Goal: Task Accomplishment & Management: Use online tool/utility

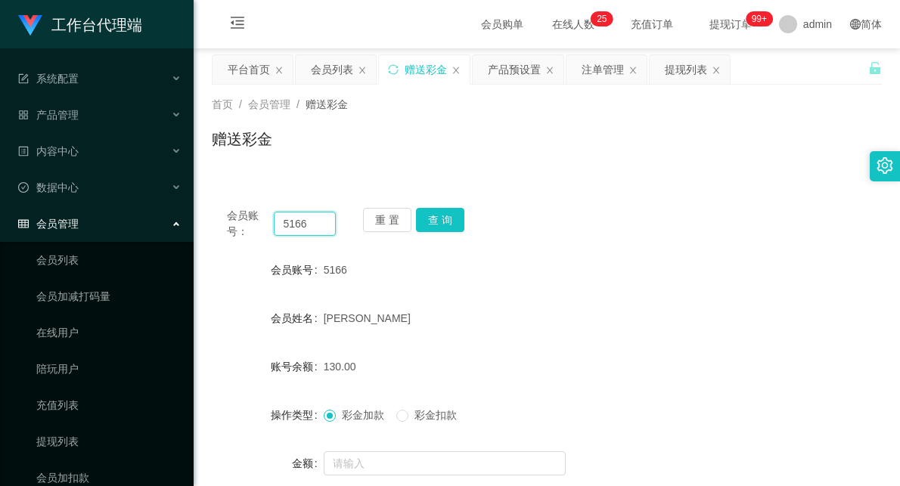
click at [293, 221] on input "5166" at bounding box center [305, 224] width 62 height 24
click at [289, 221] on input "5166" at bounding box center [305, 224] width 62 height 24
type input "83788528"
click at [428, 212] on button "查 询" at bounding box center [440, 220] width 48 height 24
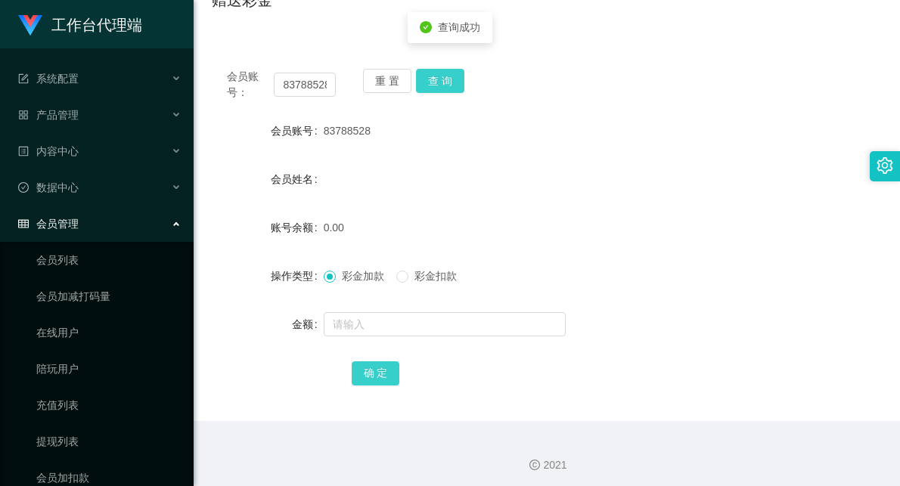
scroll to position [144, 0]
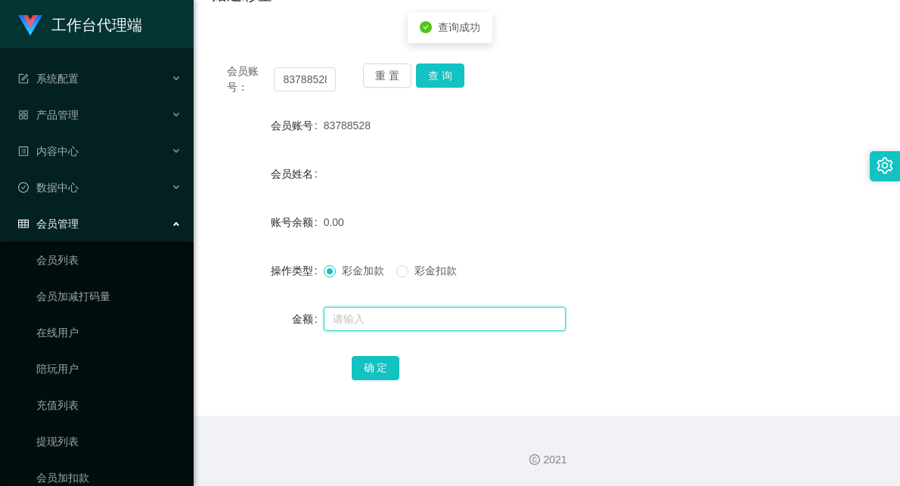
click at [396, 318] on input "text" at bounding box center [445, 319] width 242 height 24
type input "100"
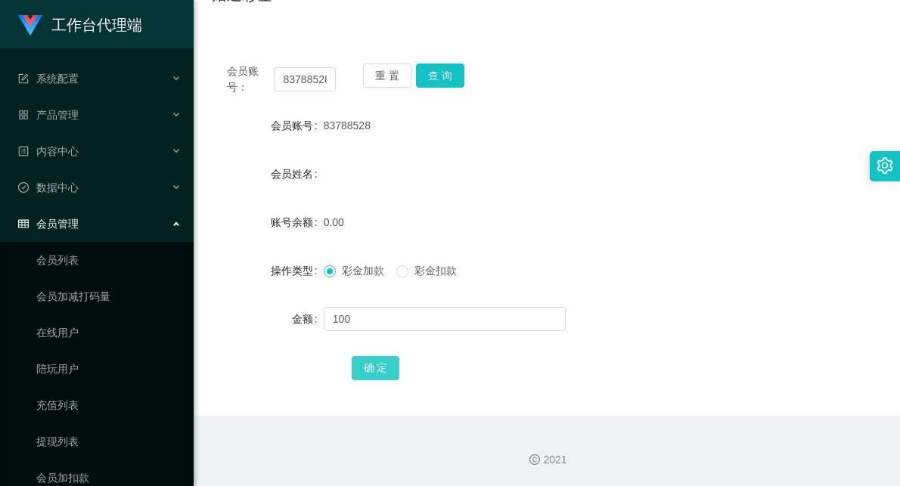
click at [392, 367] on button "确 定" at bounding box center [376, 368] width 48 height 24
click at [300, 77] on input "83788528" at bounding box center [305, 79] width 62 height 24
paste input "Weih213"
type input "Weih213"
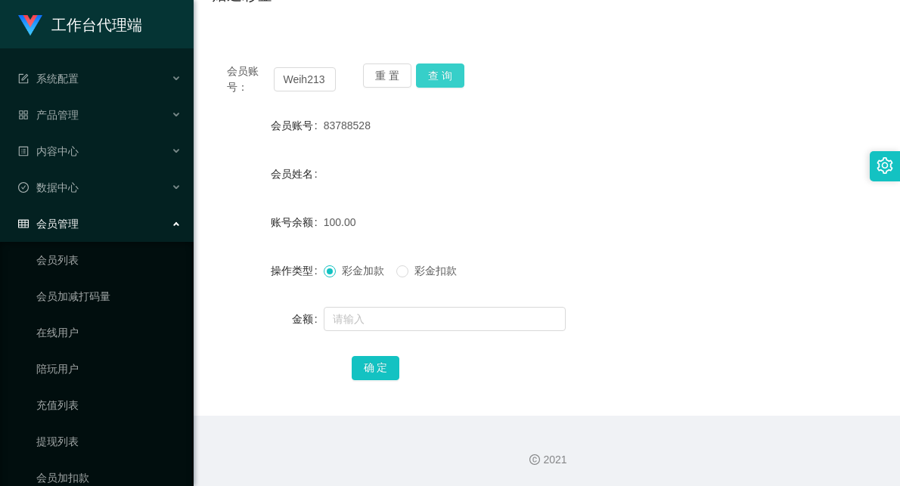
click at [440, 69] on button "查 询" at bounding box center [440, 76] width 48 height 24
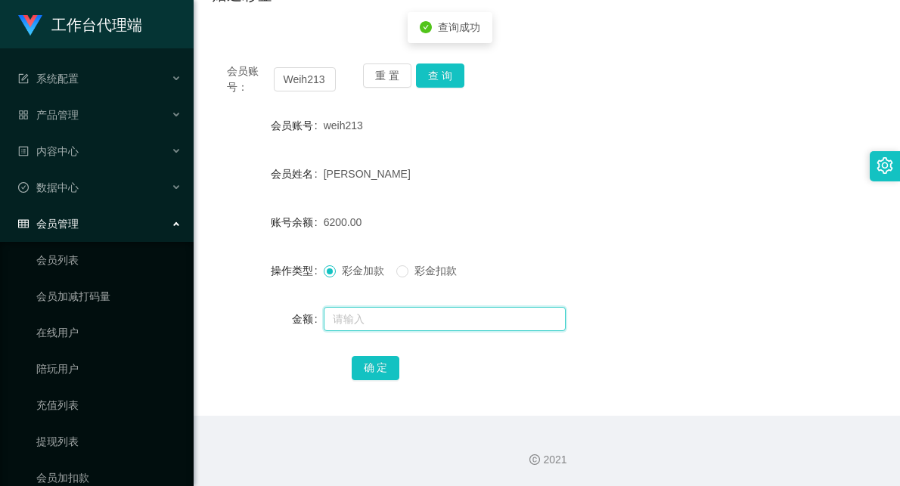
click at [358, 313] on input "text" at bounding box center [445, 319] width 242 height 24
type input "6000"
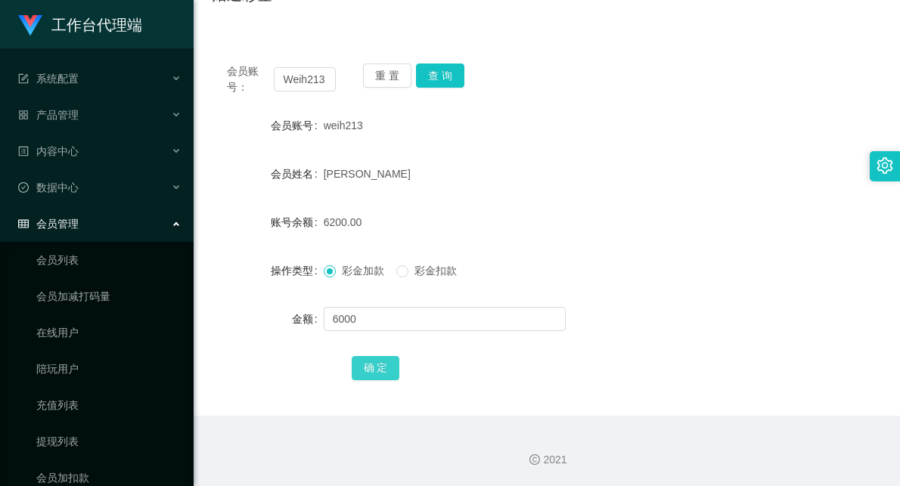
click at [391, 363] on button "确 定" at bounding box center [376, 368] width 48 height 24
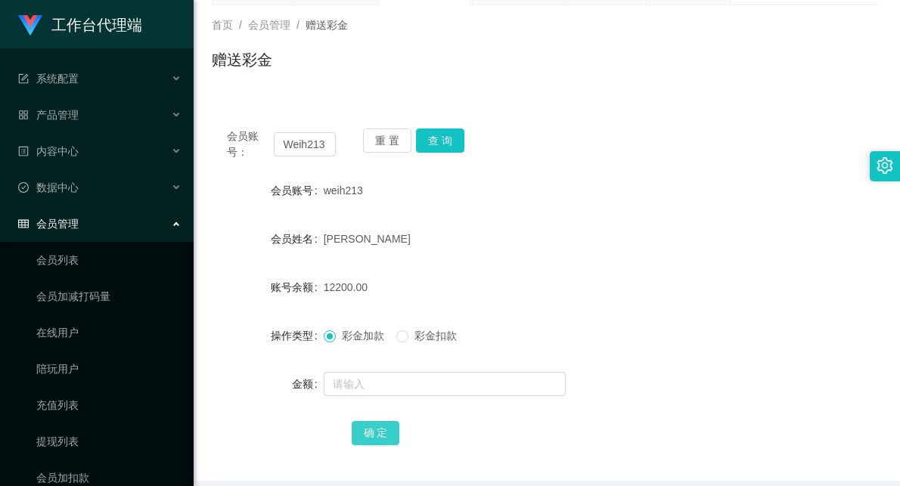
scroll to position [0, 0]
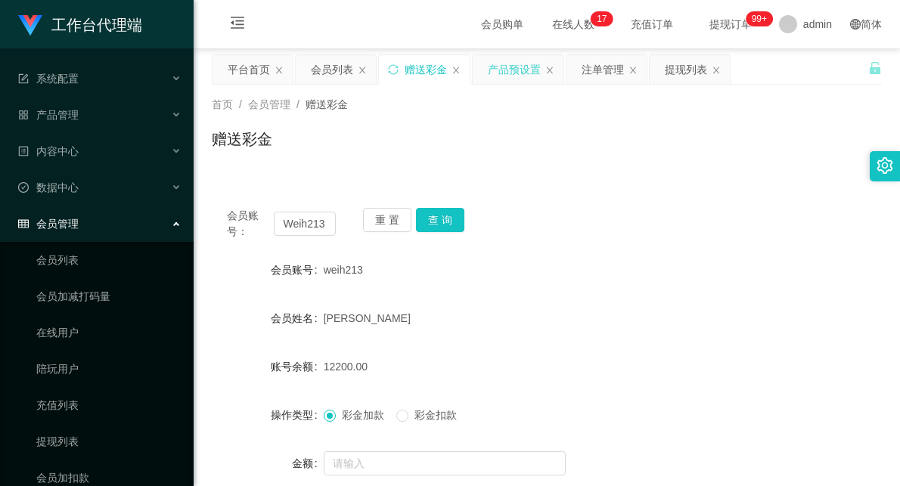
click at [508, 70] on div "产品预设置" at bounding box center [514, 69] width 53 height 29
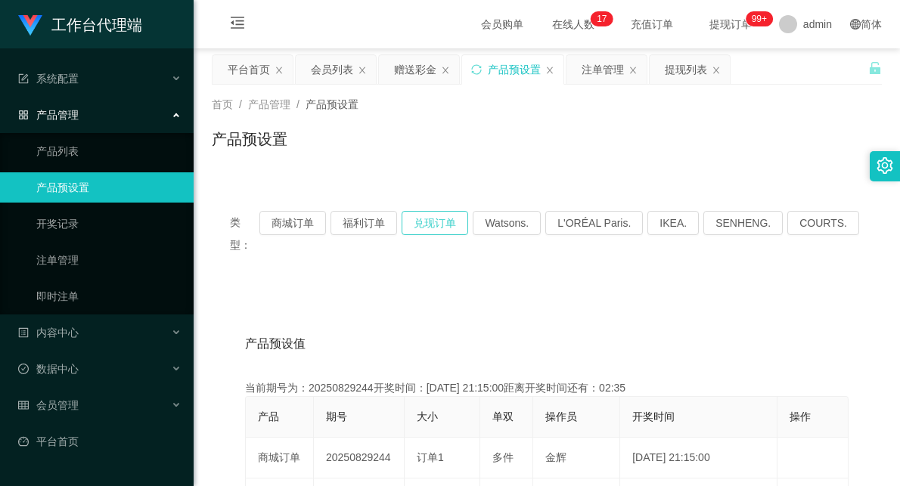
click at [467, 223] on button "兑现订单" at bounding box center [435, 223] width 67 height 24
click at [412, 64] on div "赠送彩金" at bounding box center [415, 69] width 42 height 29
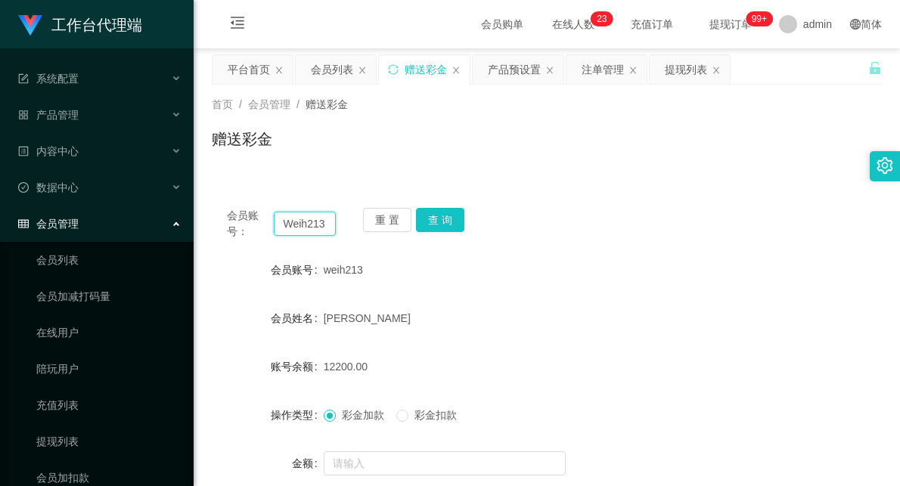
click at [312, 222] on input "Weih213" at bounding box center [305, 224] width 62 height 24
paste input "83788528"
type input "83788528"
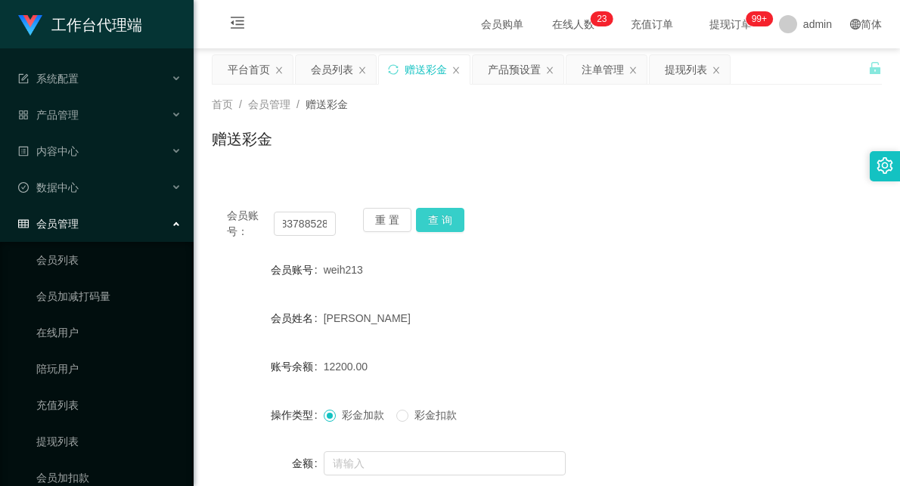
scroll to position [0, 0]
click at [427, 218] on button "查 询" at bounding box center [440, 220] width 48 height 24
drag, startPoint x: 541, startPoint y: 262, endPoint x: 593, endPoint y: 157, distance: 117.4
click at [541, 262] on div "83788528" at bounding box center [519, 270] width 391 height 30
click at [607, 70] on div "注单管理" at bounding box center [603, 69] width 42 height 29
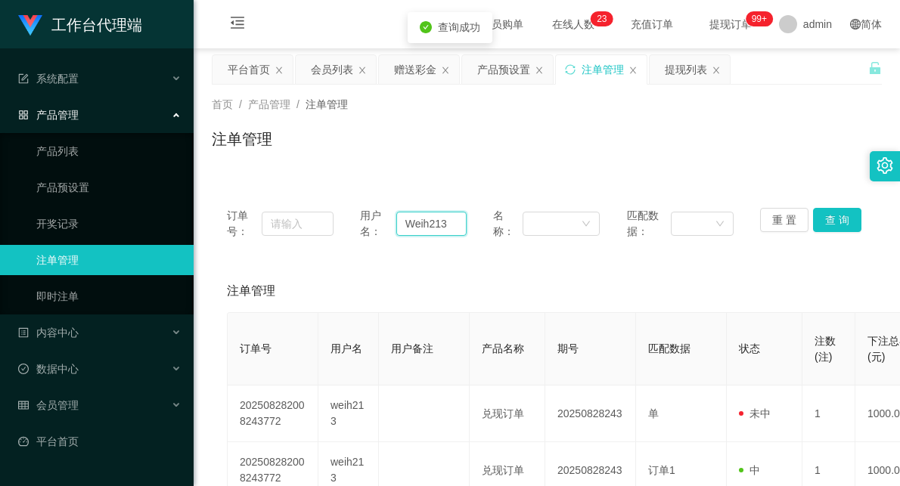
click at [433, 222] on input "Weih213" at bounding box center [431, 224] width 70 height 24
click at [422, 71] on div "赠送彩金" at bounding box center [415, 69] width 42 height 29
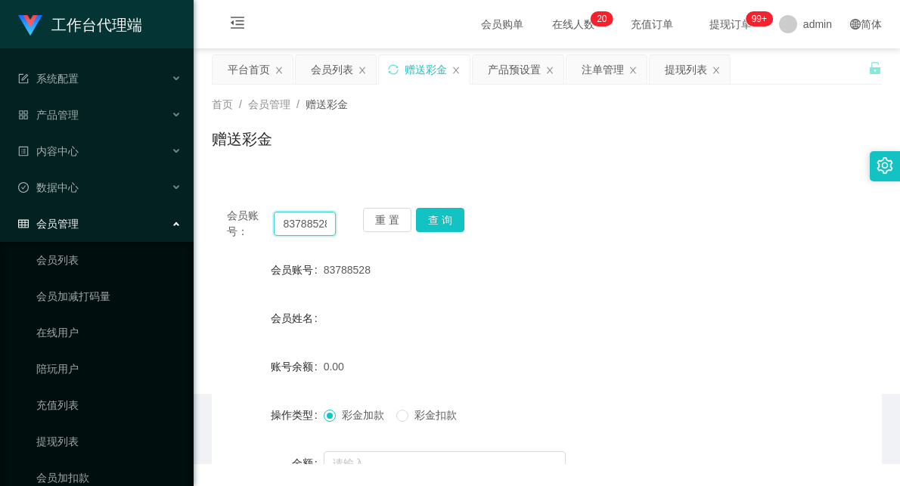
click at [293, 219] on input "83788528" at bounding box center [305, 224] width 62 height 24
click at [495, 70] on div "产品预设置" at bounding box center [514, 69] width 53 height 29
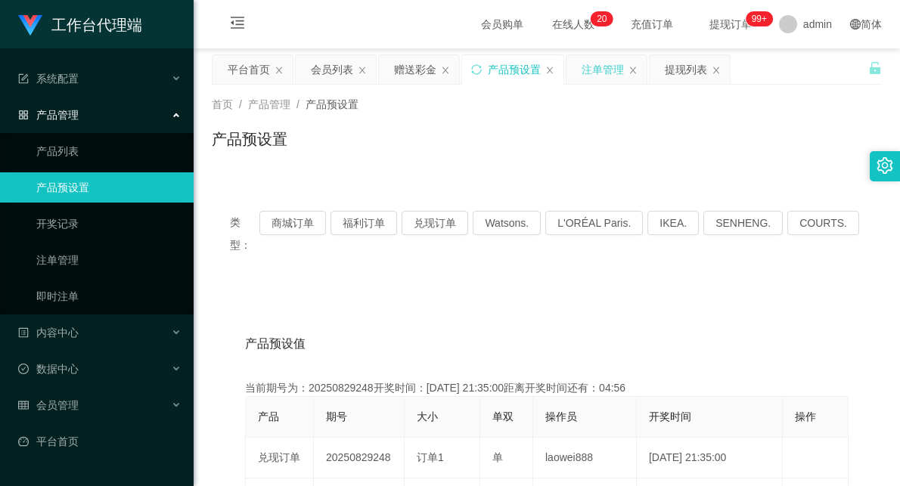
click at [603, 73] on div "注单管理" at bounding box center [603, 69] width 42 height 29
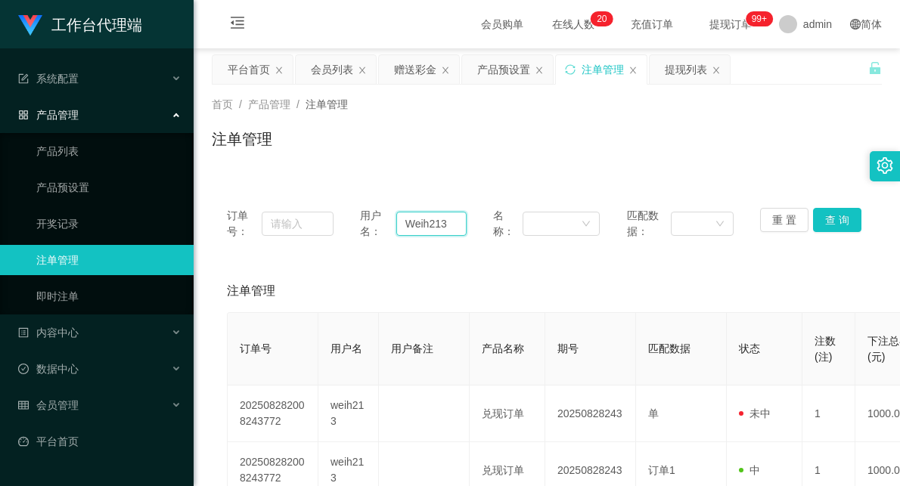
click at [424, 224] on input "Weih213" at bounding box center [431, 224] width 70 height 24
paste input "83788528"
type input "83788528"
click at [827, 218] on button "查 询" at bounding box center [837, 220] width 48 height 24
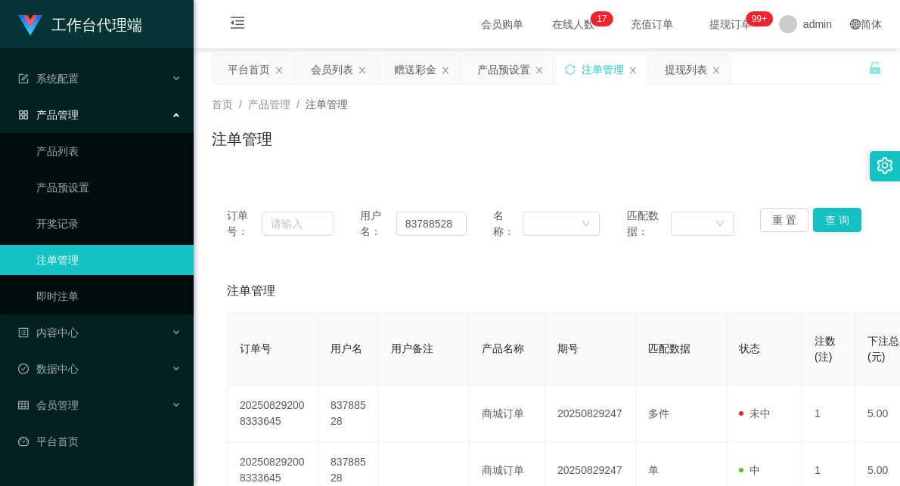
drag, startPoint x: 420, startPoint y: 70, endPoint x: 426, endPoint y: 88, distance: 19.1
click at [420, 70] on div "赠送彩金" at bounding box center [415, 69] width 42 height 29
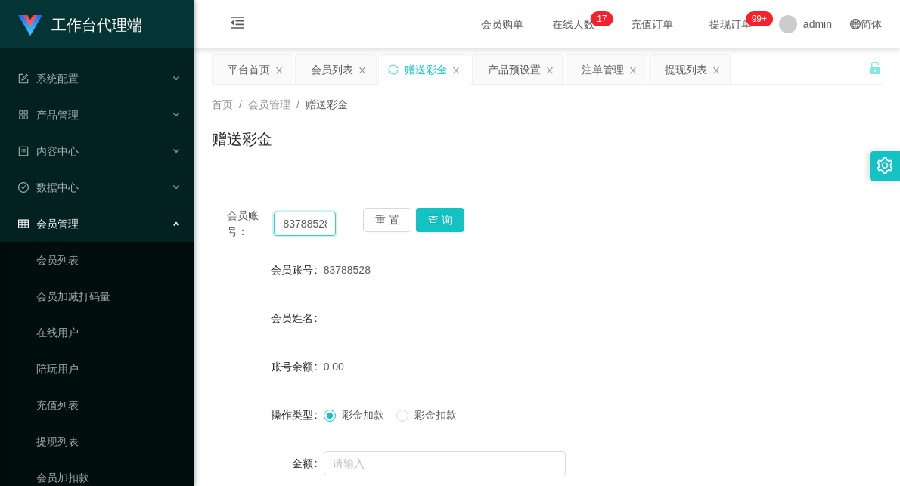
click at [293, 222] on input "83788528" at bounding box center [305, 224] width 62 height 24
click at [434, 224] on button "查 询" at bounding box center [440, 220] width 48 height 24
click at [439, 222] on button "查 询" at bounding box center [440, 220] width 48 height 24
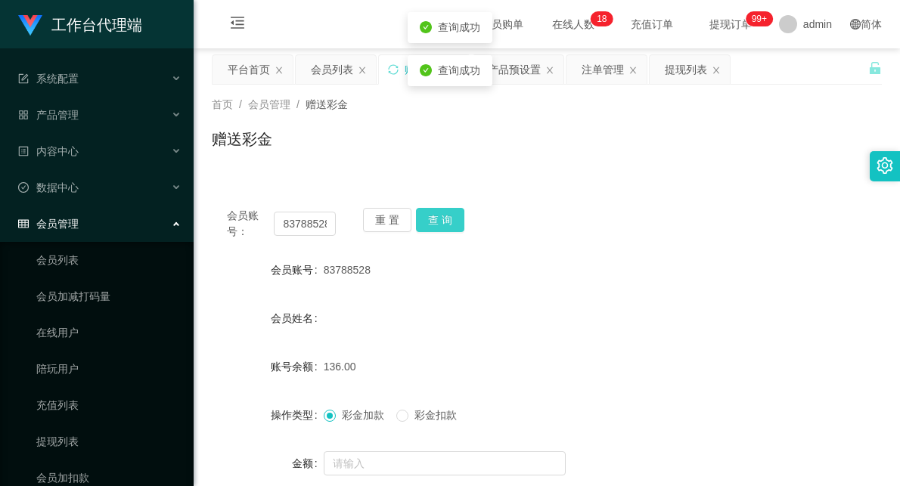
click at [439, 222] on button "查 询" at bounding box center [440, 220] width 48 height 24
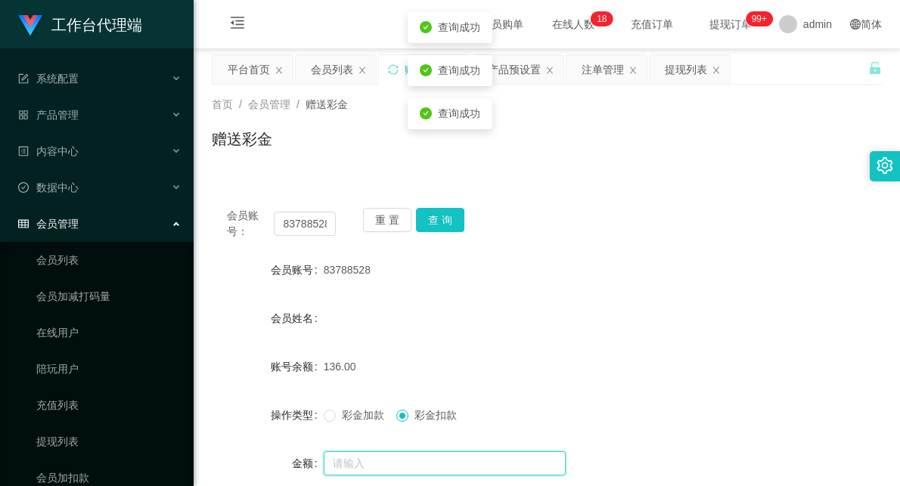
drag, startPoint x: 404, startPoint y: 462, endPoint x: 402, endPoint y: 454, distance: 8.5
click at [402, 462] on input "text" at bounding box center [445, 463] width 242 height 24
type input "1"
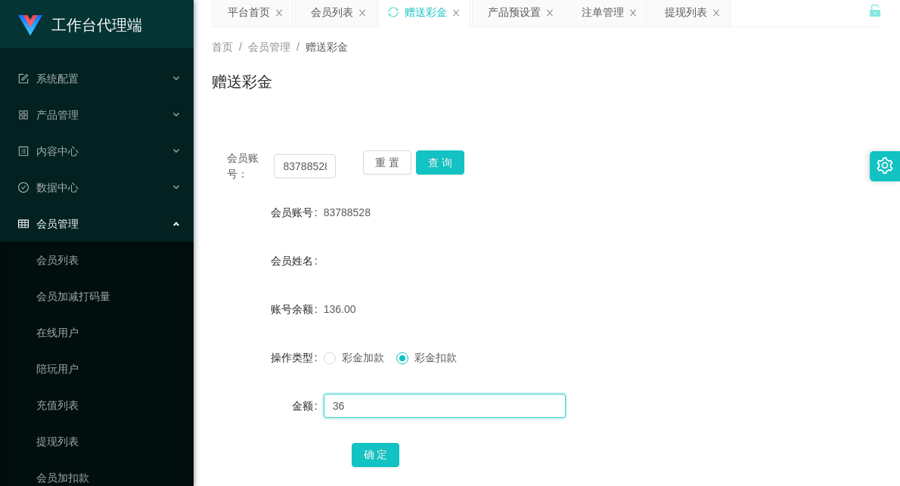
scroll to position [144, 0]
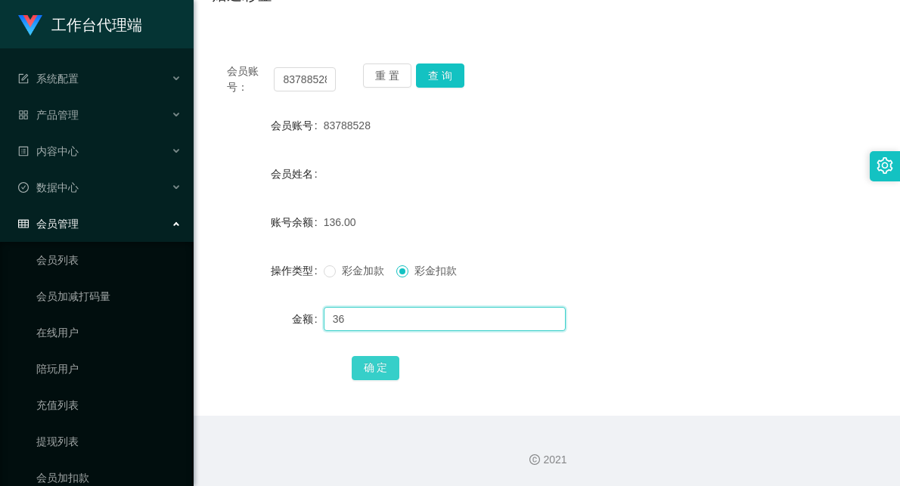
type input "36"
click at [389, 365] on button "确 定" at bounding box center [376, 368] width 48 height 24
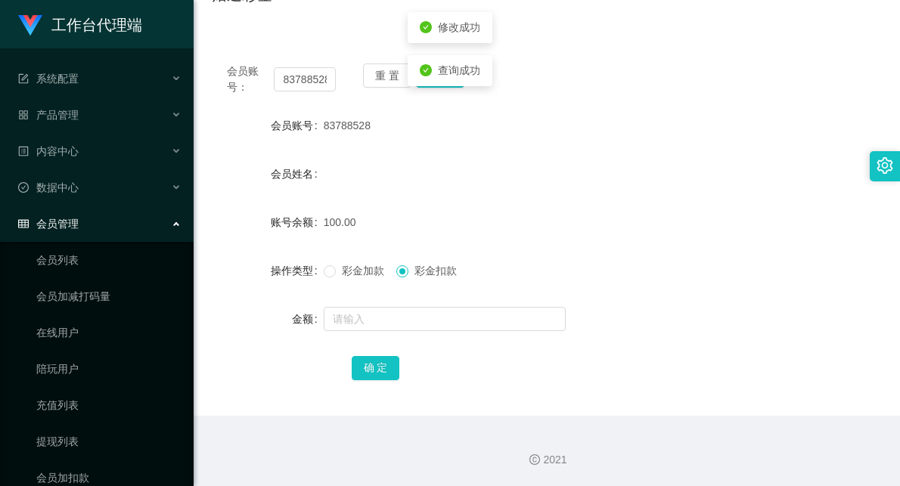
click at [565, 171] on div "会员姓名" at bounding box center [547, 174] width 670 height 30
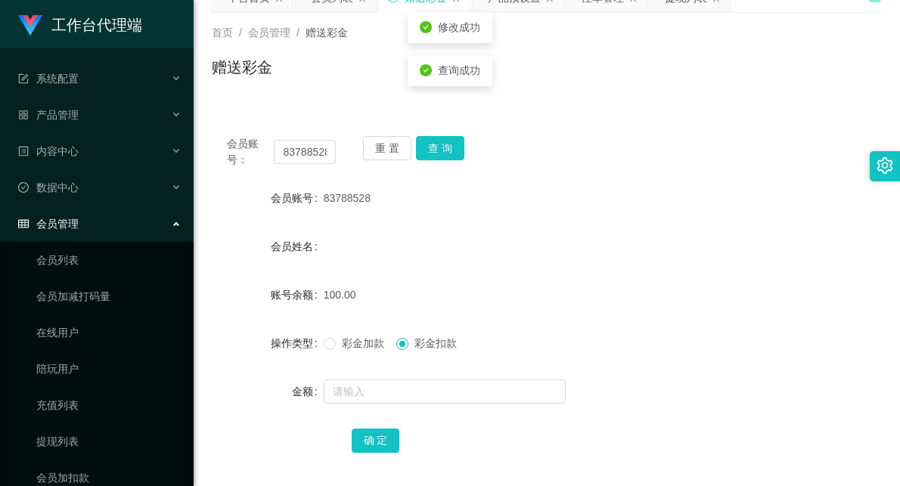
scroll to position [0, 0]
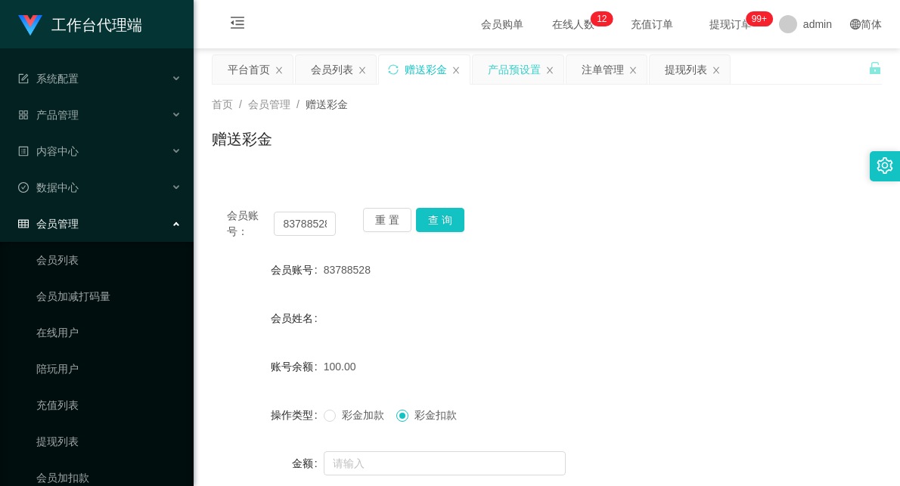
click at [508, 59] on div "产品预设置" at bounding box center [514, 69] width 53 height 29
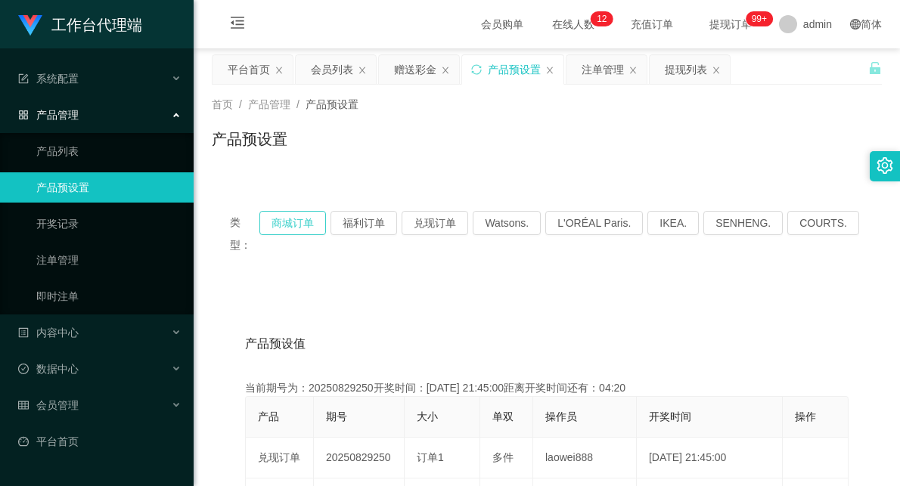
click at [313, 222] on button "商城订单" at bounding box center [292, 223] width 67 height 24
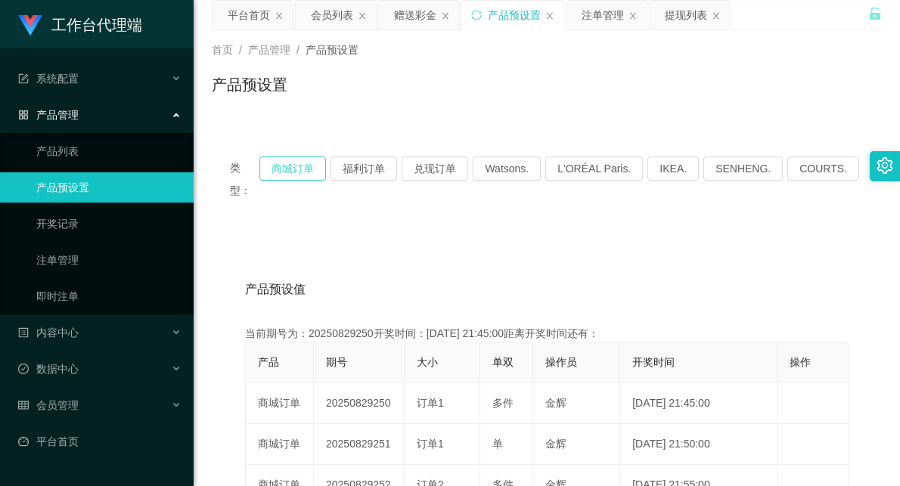
scroll to position [84, 0]
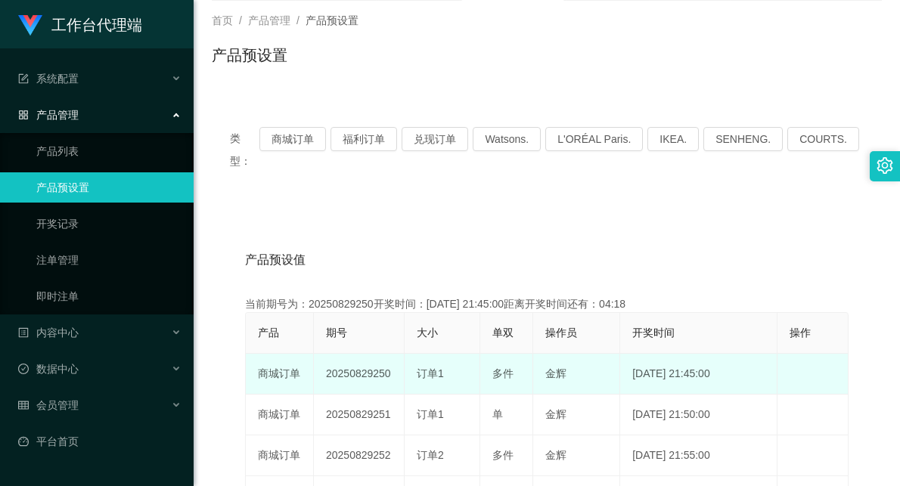
drag, startPoint x: 371, startPoint y: 352, endPoint x: 518, endPoint y: 333, distance: 148.6
click at [495, 354] on tr "商城订单 20250829250 订单1 多件 [PERSON_NAME] [DATE] 21:45:00 编 辑 限制投注" at bounding box center [547, 374] width 603 height 41
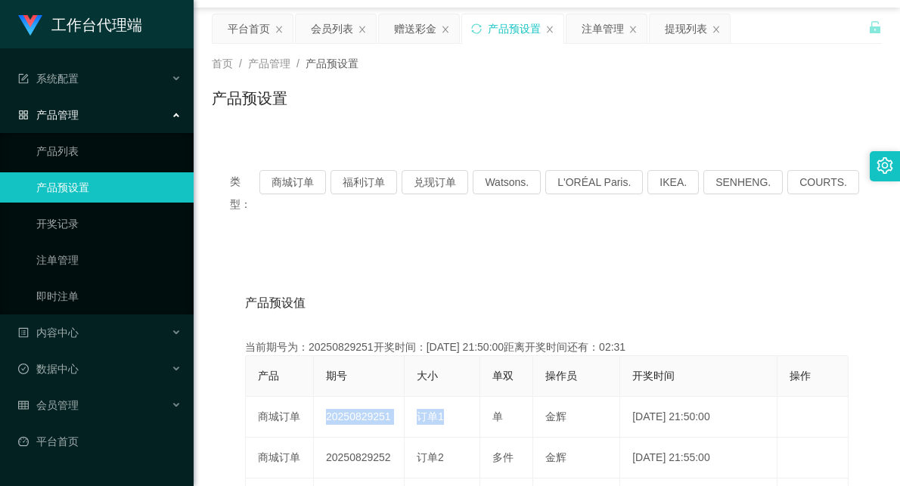
scroll to position [0, 0]
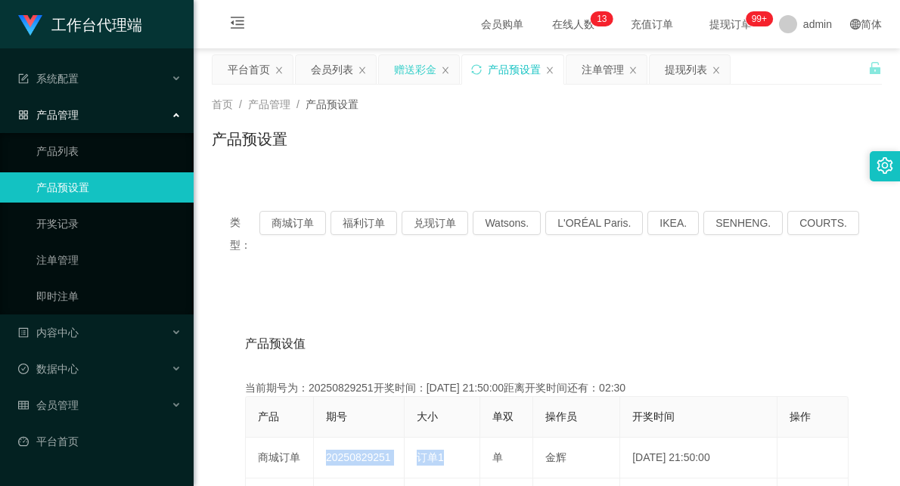
click at [399, 64] on div "赠送彩金" at bounding box center [415, 69] width 42 height 29
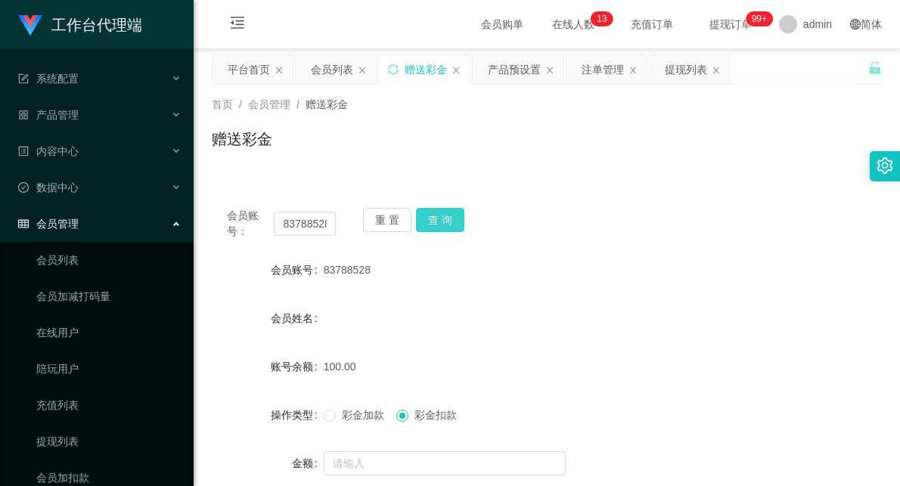
click at [436, 209] on button "查 询" at bounding box center [440, 220] width 48 height 24
click at [457, 219] on button "查 询" at bounding box center [440, 220] width 48 height 24
click at [450, 219] on button "查 询" at bounding box center [440, 220] width 48 height 24
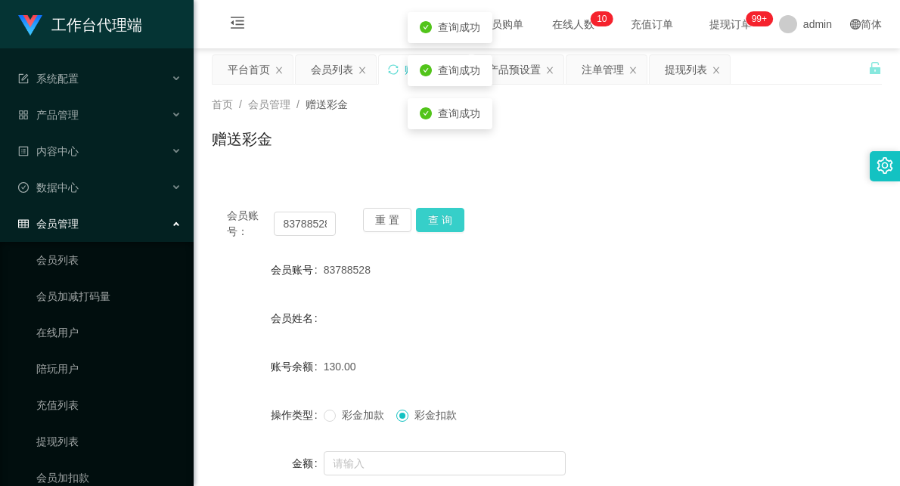
click at [450, 219] on button "查 询" at bounding box center [440, 220] width 48 height 24
click at [448, 216] on div "重 置 查 询" at bounding box center [417, 224] width 109 height 32
click at [448, 218] on button "查 询" at bounding box center [440, 220] width 48 height 24
click at [448, 218] on body "工作台代理端 系统配置 系统配置列表 管理员列表 管理员分组 systemPays 产品管理 产品列表 产品预设置 开奖记录 注单管理 即时注单 内容中心 数…" at bounding box center [450, 243] width 900 height 486
click at [442, 218] on button "查 询" at bounding box center [440, 220] width 48 height 24
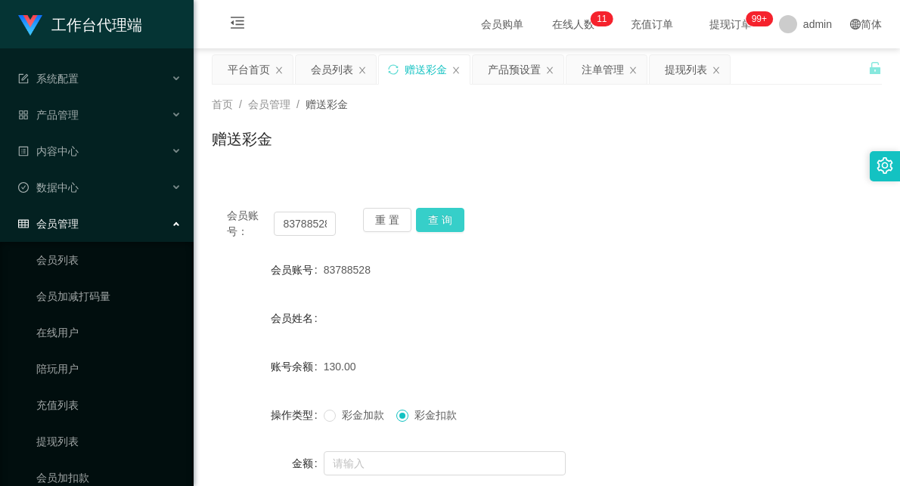
click at [444, 216] on button "查 询" at bounding box center [440, 220] width 48 height 24
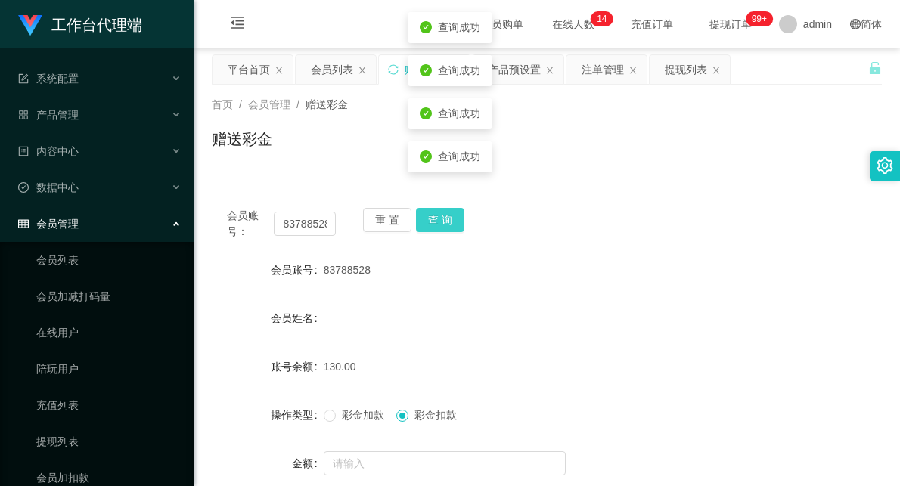
click at [444, 216] on button "查 询" at bounding box center [440, 220] width 48 height 24
click at [591, 213] on div "会员账号： 83788528 重 置 查 询" at bounding box center [547, 224] width 670 height 32
click at [436, 220] on button "查 询" at bounding box center [440, 220] width 48 height 24
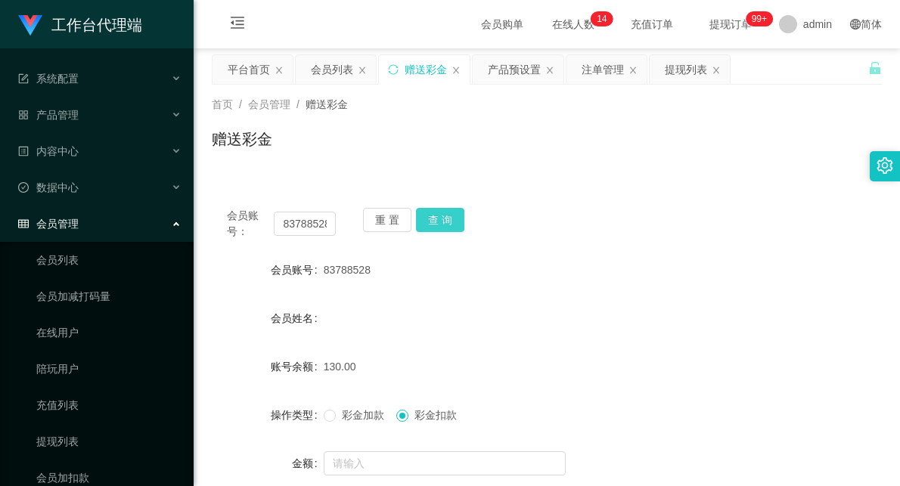
click at [444, 228] on button "查 询" at bounding box center [440, 220] width 48 height 24
click at [435, 223] on button "查 询" at bounding box center [440, 220] width 48 height 24
click at [616, 237] on div "会员账号： 83788528 重 置 查 询" at bounding box center [547, 224] width 670 height 32
drag, startPoint x: 457, startPoint y: 137, endPoint x: 456, endPoint y: 147, distance: 10.6
click at [456, 141] on div "赠送彩金" at bounding box center [547, 145] width 670 height 35
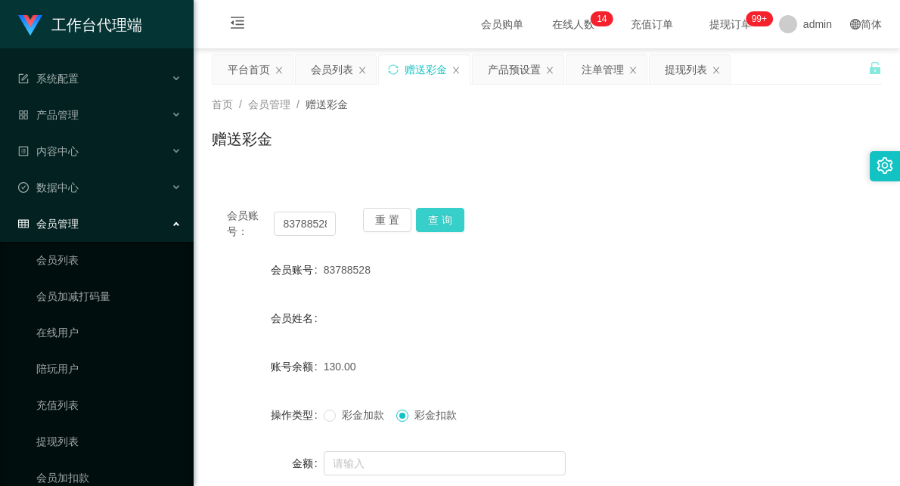
click at [437, 220] on button "查 询" at bounding box center [440, 220] width 48 height 24
click at [430, 218] on button "查 询" at bounding box center [440, 220] width 48 height 24
click at [430, 218] on button "查 询" at bounding box center [448, 220] width 65 height 24
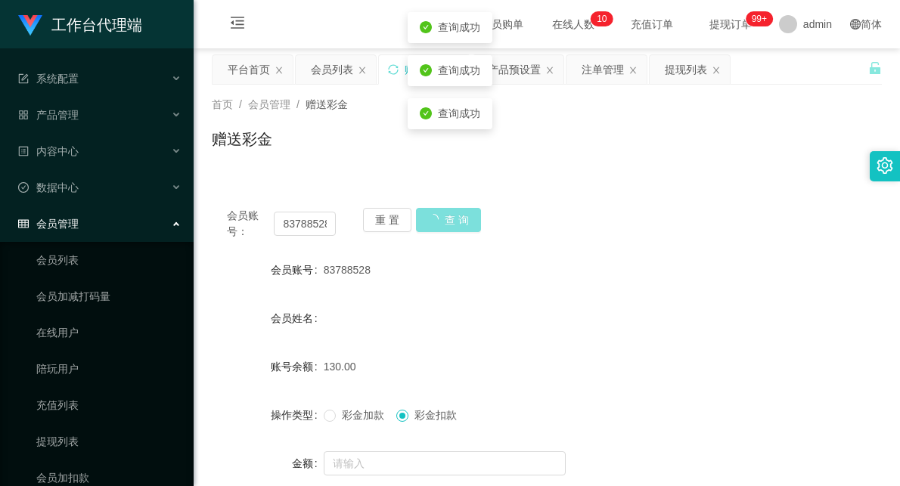
click at [430, 218] on button "查 询" at bounding box center [448, 220] width 65 height 24
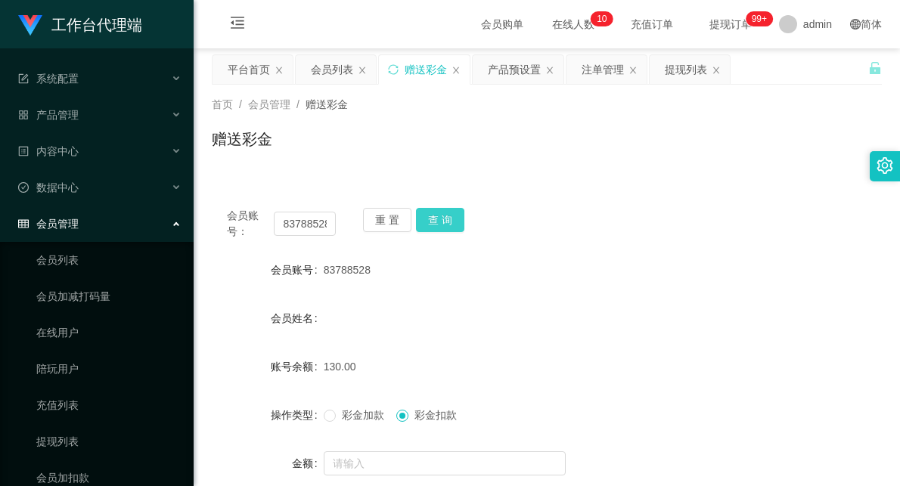
click at [435, 221] on button "查 询" at bounding box center [440, 220] width 48 height 24
click at [445, 216] on button "查 询" at bounding box center [440, 220] width 48 height 24
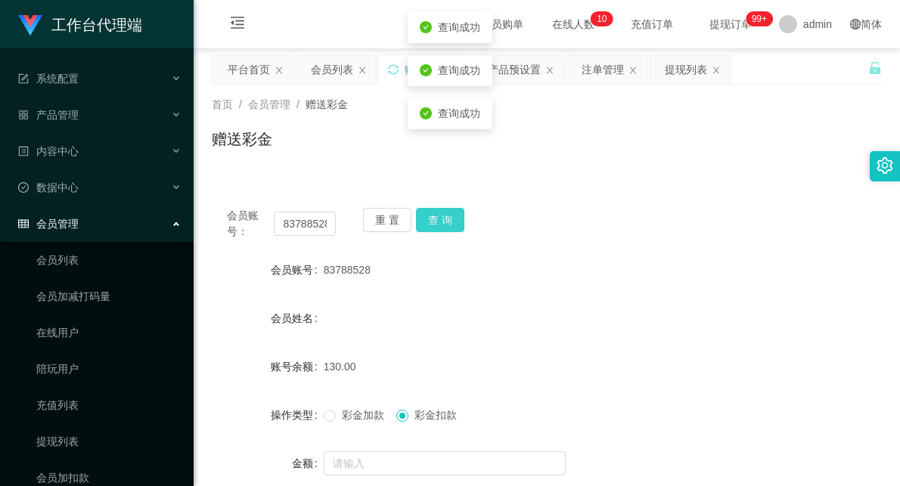
click at [445, 216] on button "查 询" at bounding box center [440, 220] width 48 height 24
click at [445, 216] on button "查 询" at bounding box center [448, 220] width 65 height 24
click at [435, 225] on button "查 询" at bounding box center [440, 220] width 48 height 24
click at [607, 209] on div "会员账号： 83788528 重 置 查 询" at bounding box center [547, 224] width 670 height 32
click at [436, 214] on button "查 询" at bounding box center [440, 220] width 48 height 24
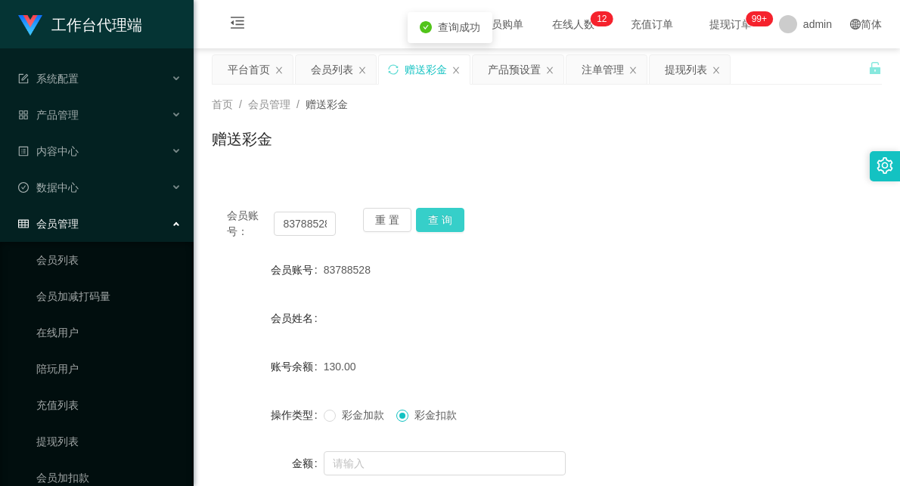
click at [443, 214] on button "查 询" at bounding box center [440, 220] width 48 height 24
click at [445, 215] on button "查 询" at bounding box center [440, 220] width 48 height 24
click at [445, 222] on button "查 询" at bounding box center [440, 220] width 48 height 24
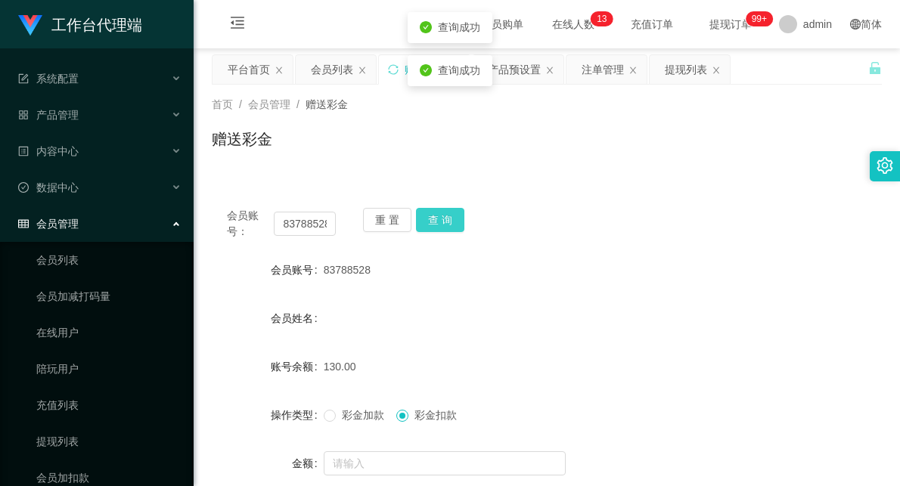
click at [445, 222] on button "查 询" at bounding box center [440, 220] width 48 height 24
drag, startPoint x: 445, startPoint y: 222, endPoint x: 512, endPoint y: 228, distance: 67.6
click at [445, 222] on div "重 置 查 询" at bounding box center [417, 224] width 109 height 32
click at [452, 220] on button "查 询" at bounding box center [440, 220] width 48 height 24
click at [440, 219] on button "查 询" at bounding box center [440, 220] width 48 height 24
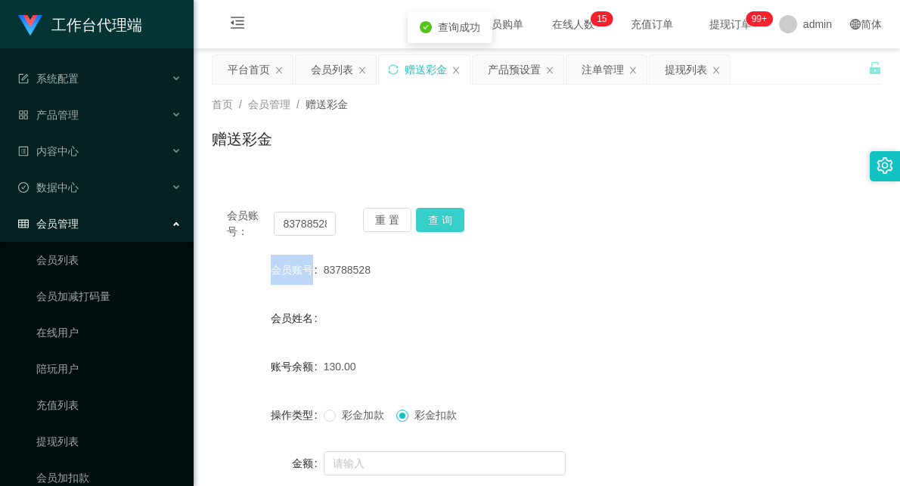
click at [440, 219] on button "查 询" at bounding box center [440, 220] width 48 height 24
click at [540, 191] on div "会员账号： 83788528 重 置 查 询 会员账号 83788528 会员姓名 账号余额 130.00 操作类型 彩金加款 彩金扣款 金额 确 定" at bounding box center [547, 368] width 670 height 386
click at [442, 219] on button "查 询" at bounding box center [440, 220] width 48 height 24
click at [601, 214] on div "会员账号： 83788528 重 置 查 询" at bounding box center [547, 224] width 670 height 32
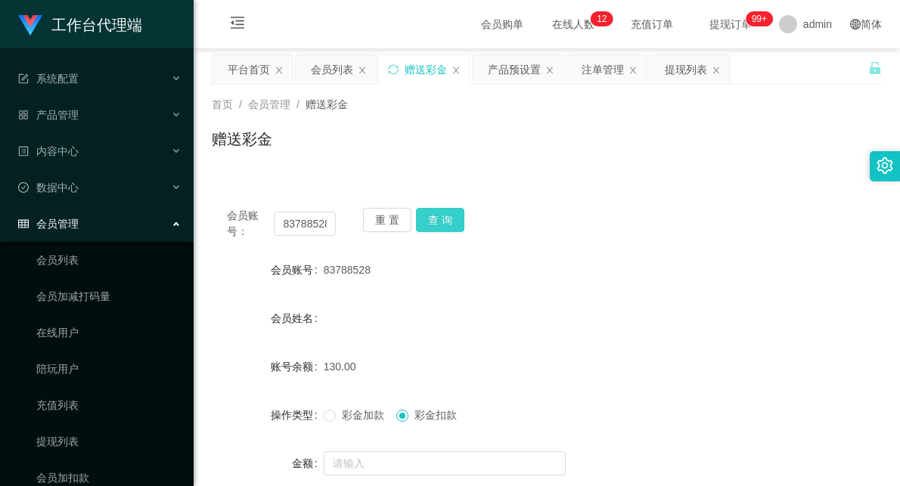
click at [445, 212] on button "查 询" at bounding box center [440, 220] width 48 height 24
click at [448, 215] on button "查 询" at bounding box center [440, 220] width 48 height 24
click at [391, 278] on div "83788528" at bounding box center [519, 270] width 391 height 30
click at [447, 217] on button "查 询" at bounding box center [440, 220] width 48 height 24
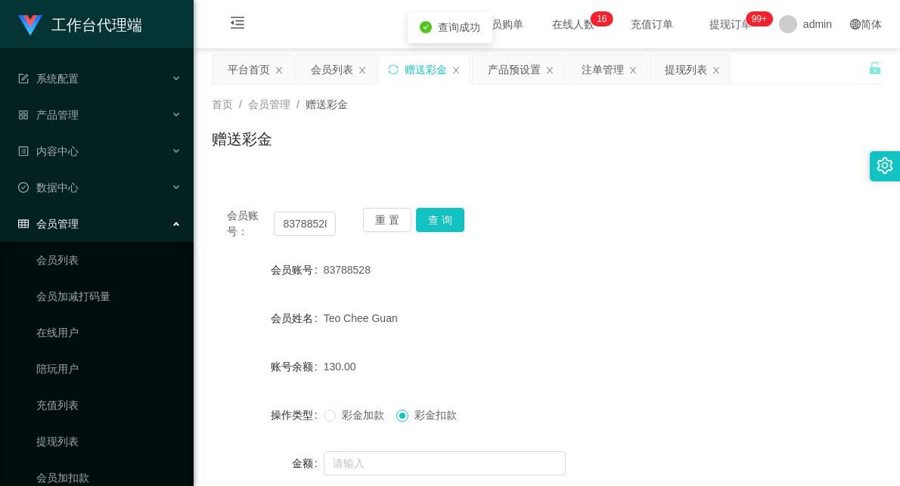
click at [622, 234] on div "会员账号： 83788528 重 置 查 询" at bounding box center [547, 224] width 670 height 32
click at [442, 216] on button "查 询" at bounding box center [440, 220] width 48 height 24
click at [444, 216] on button "查 询" at bounding box center [440, 220] width 48 height 24
click at [444, 216] on div "重 置 查 询" at bounding box center [417, 224] width 109 height 32
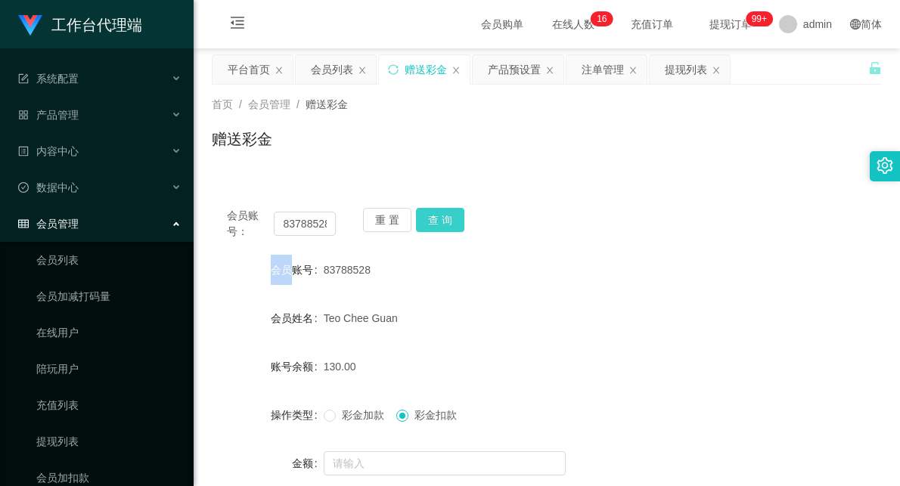
click at [452, 228] on button "查 询" at bounding box center [440, 220] width 48 height 24
